Goal: Task Accomplishment & Management: Use online tool/utility

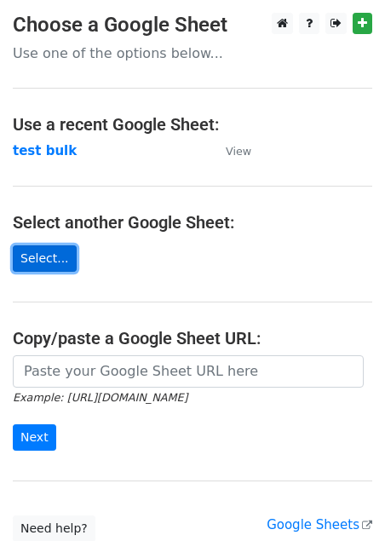
click at [43, 253] on link "Select..." at bounding box center [45, 258] width 64 height 26
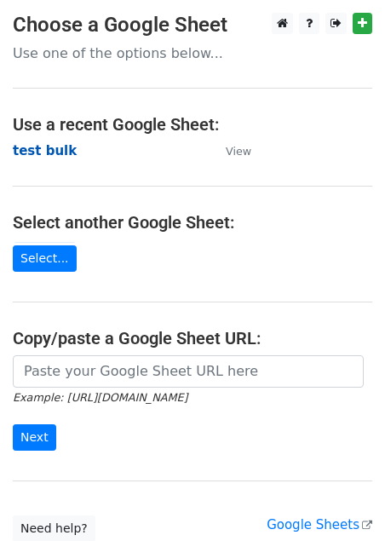
click at [38, 157] on strong "test bulk" at bounding box center [45, 150] width 64 height 15
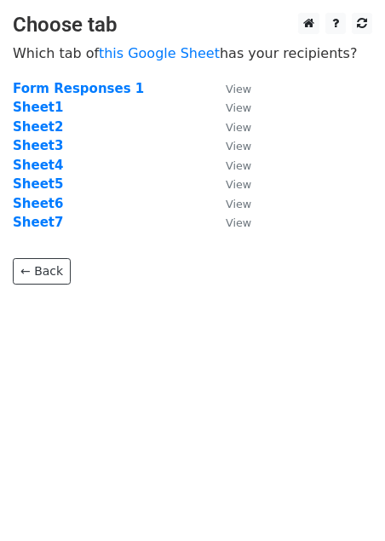
click at [48, 176] on td "Sheet5" at bounding box center [111, 185] width 196 height 20
click at [48, 184] on strong "Sheet5" at bounding box center [38, 183] width 50 height 15
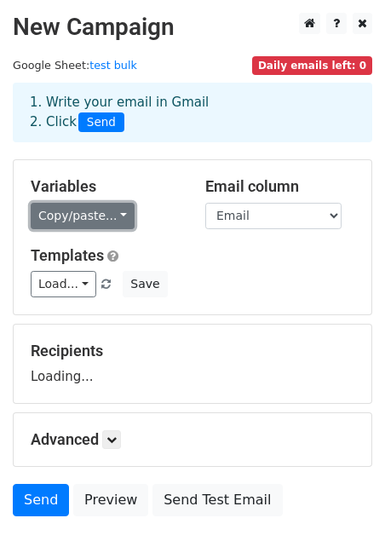
click at [112, 214] on link "Copy/paste..." at bounding box center [83, 216] width 104 height 26
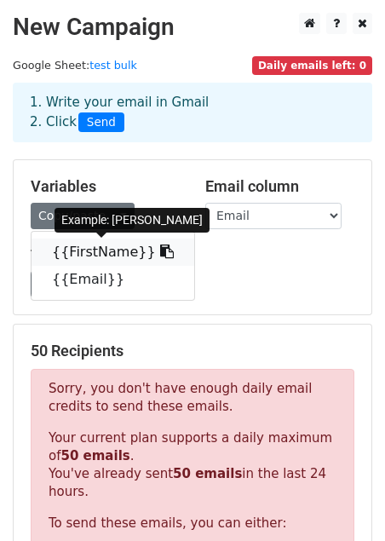
click at [110, 256] on link "{{FirstName}}" at bounding box center [113, 252] width 163 height 27
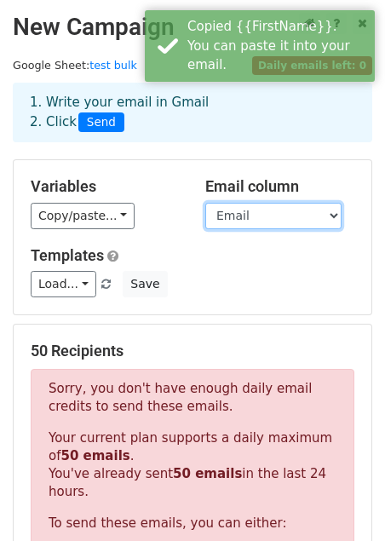
click at [213, 214] on select "FirstName Email" at bounding box center [273, 216] width 136 height 26
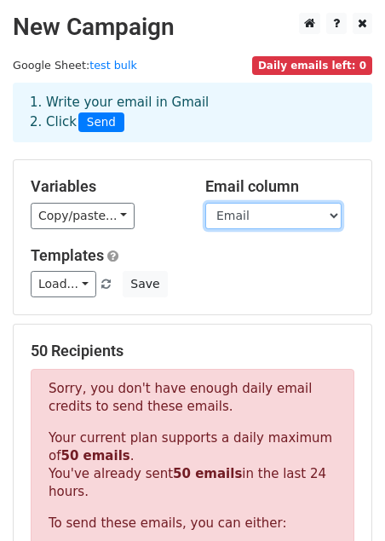
click at [205, 203] on select "FirstName Email" at bounding box center [273, 216] width 136 height 26
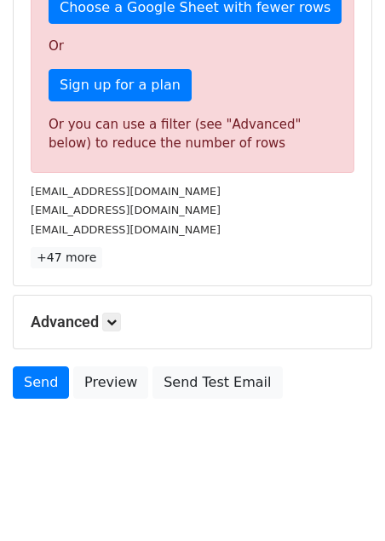
scroll to position [557, 0]
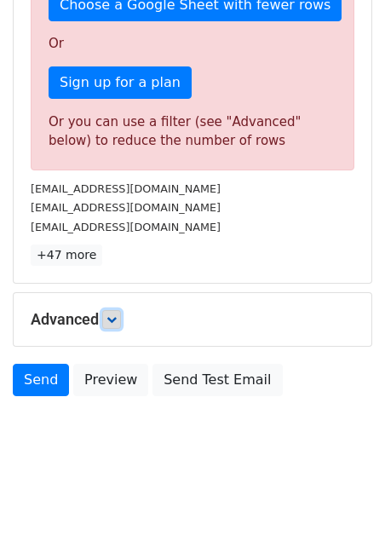
click at [120, 323] on link at bounding box center [111, 319] width 19 height 19
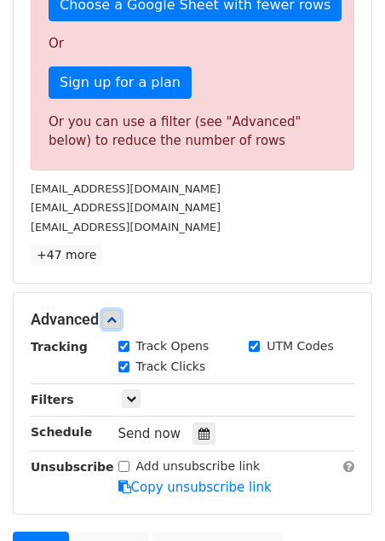
scroll to position [724, 0]
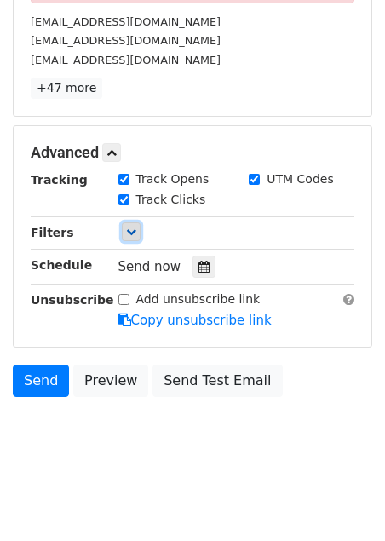
click at [129, 228] on icon at bounding box center [131, 232] width 10 height 10
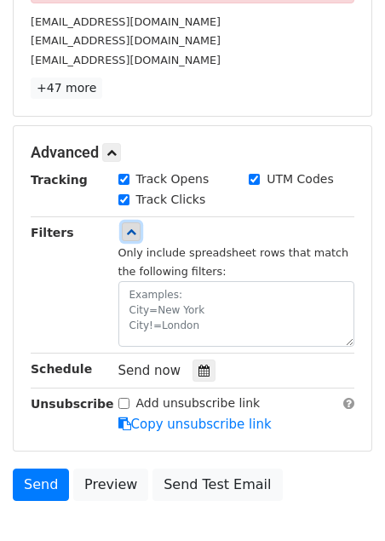
click at [129, 228] on icon at bounding box center [131, 232] width 10 height 10
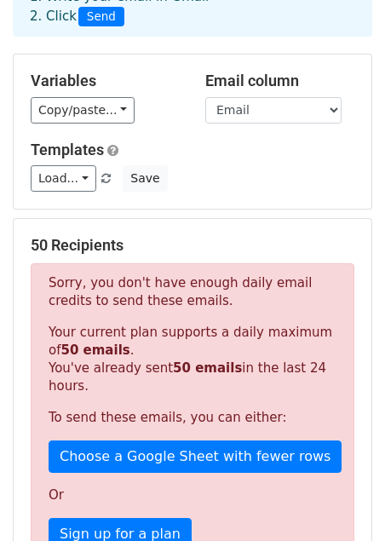
scroll to position [0, 0]
